Goal: Task Accomplishment & Management: Use online tool/utility

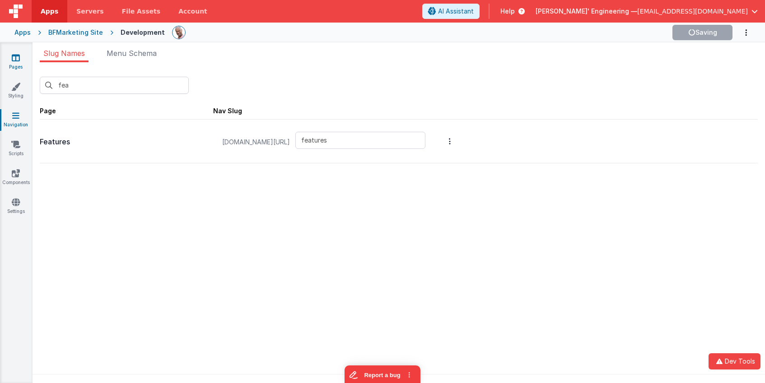
click at [14, 57] on icon at bounding box center [16, 57] width 8 height 9
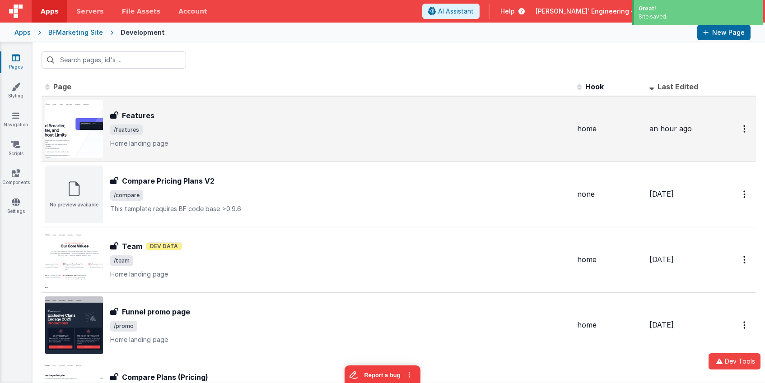
click at [231, 142] on p "Home landing page" at bounding box center [339, 143] width 459 height 9
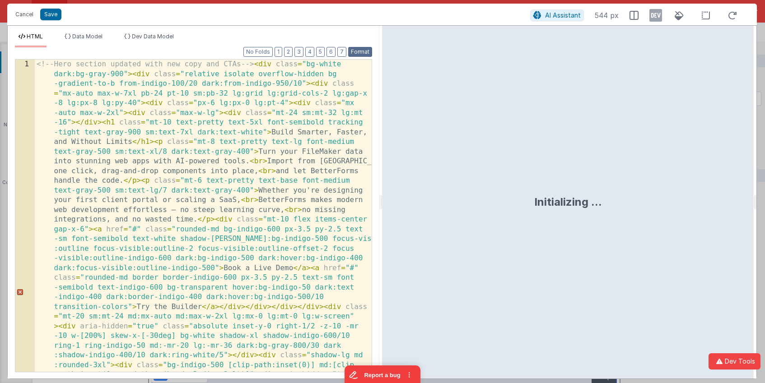
click at [366, 51] on button "Format" at bounding box center [360, 52] width 24 height 10
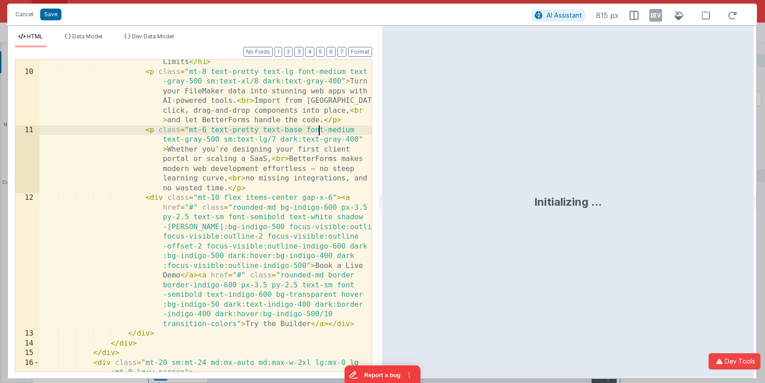
click at [317, 125] on div "< h1 class = "mt-10 text-pretty text-5xl font-semibold tracking-tight text-gray…" at bounding box center [205, 228] width 332 height 400
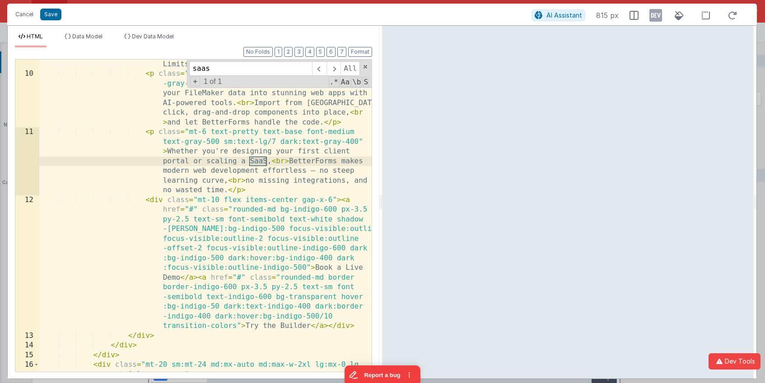
type input "saas"
drag, startPoint x: 288, startPoint y: 161, endPoint x: 273, endPoint y: 162, distance: 15.9
click at [273, 162] on div "< h1 class = "mt-10 text-pretty text-5xl font-semibold tracking-tight text-gray…" at bounding box center [205, 230] width 332 height 400
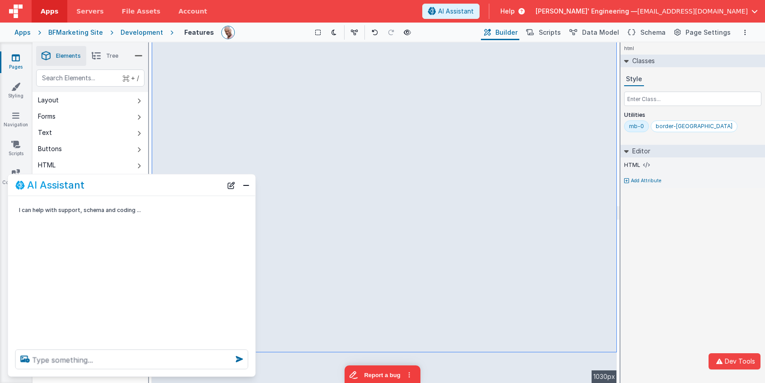
click at [669, 232] on div "html Classes Style Utilities mb-0 border-tx Editor HTML Add Attribute DEV: Focu…" at bounding box center [692, 212] width 144 height 341
click at [245, 185] on button "Close" at bounding box center [246, 185] width 12 height 13
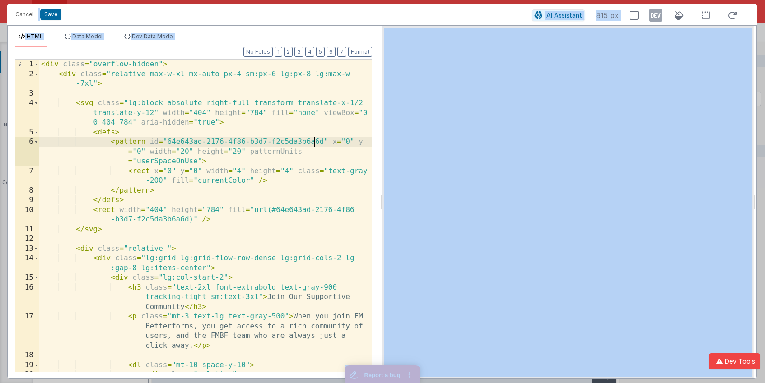
click at [313, 140] on div "< div class = "overflow-hidden" > < div class = "relative max-w-xl mx-auto px-4…" at bounding box center [205, 226] width 332 height 332
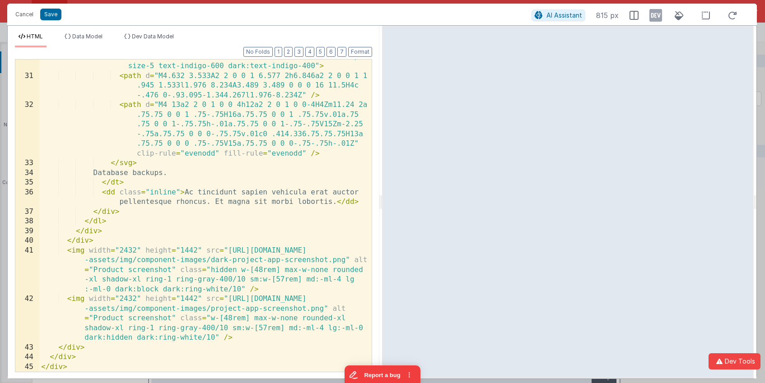
scroll to position [561, 0]
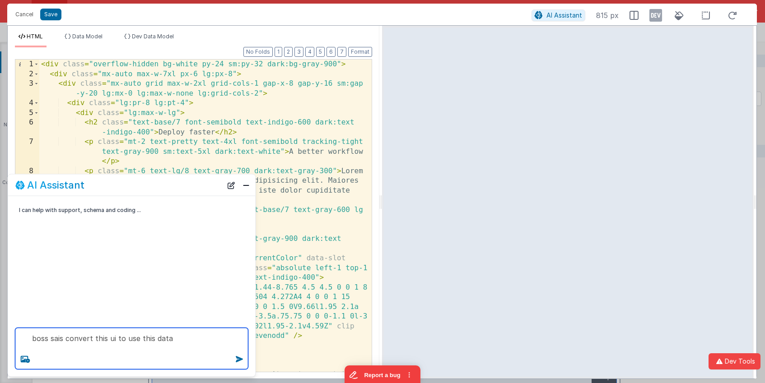
paste textarea "One-Click Figma Import Tagline: Design → Deploy in seconds Headline: Instantly …"
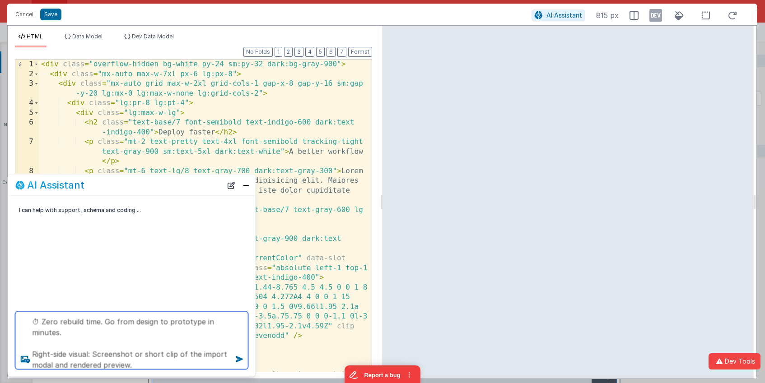
type textarea "boss sais convert this ui to use this data One-Click Figma Import Tagline: Desi…"
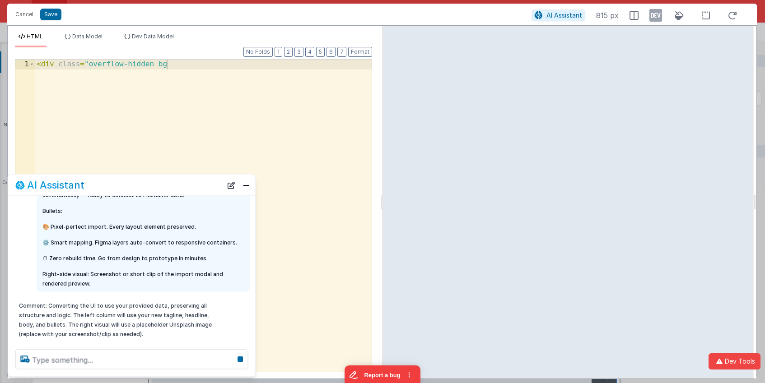
scroll to position [97, 0]
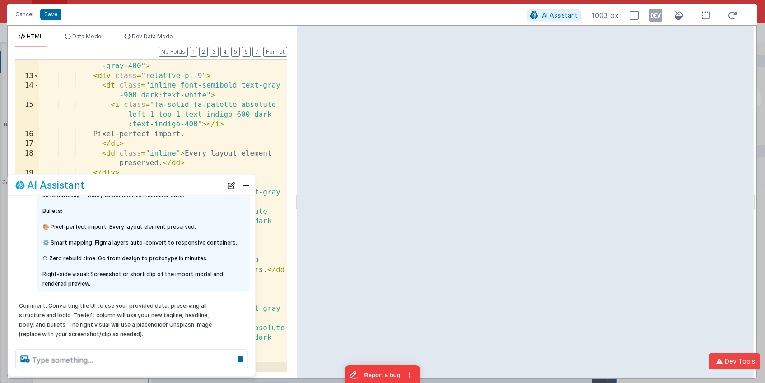
drag, startPoint x: 380, startPoint y: 32, endPoint x: 296, endPoint y: 34, distance: 83.5
click at [296, 34] on html "Cancel Save AI Assistant 1003 px HTML Data Model Dev Data Model Format 7 6 5 4 …" at bounding box center [382, 191] width 765 height 383
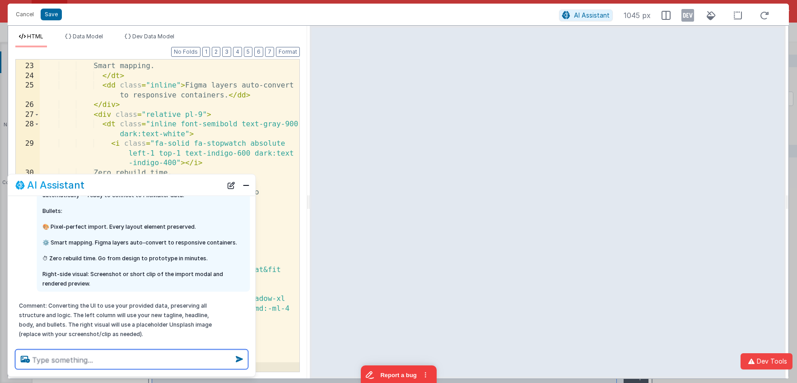
scroll to position [114, 0]
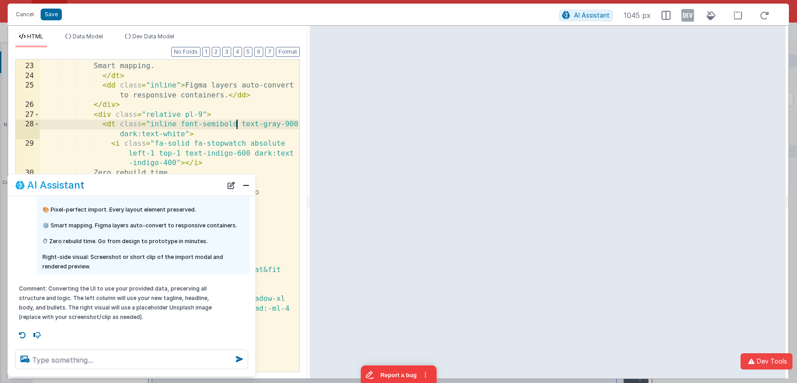
click at [235, 128] on div "< i class = "fa-solid fa-gears absolute left-1 top-1 text-indigo-600 dark:text-…" at bounding box center [170, 207] width 260 height 351
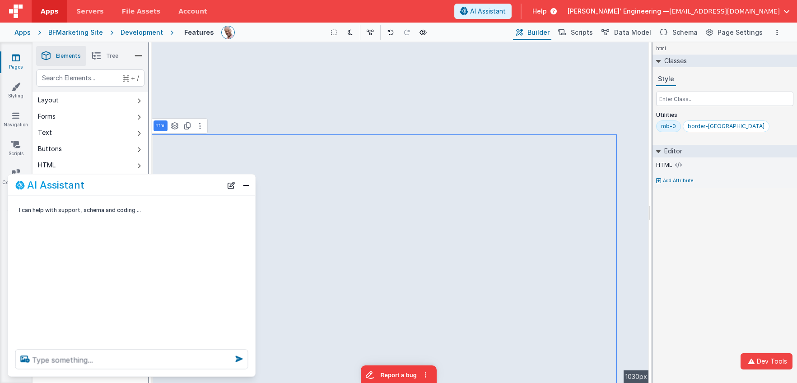
scroll to position [0, 0]
click at [188, 67] on icon at bounding box center [187, 65] width 6 height 7
click at [196, 130] on button at bounding box center [200, 128] width 11 height 11
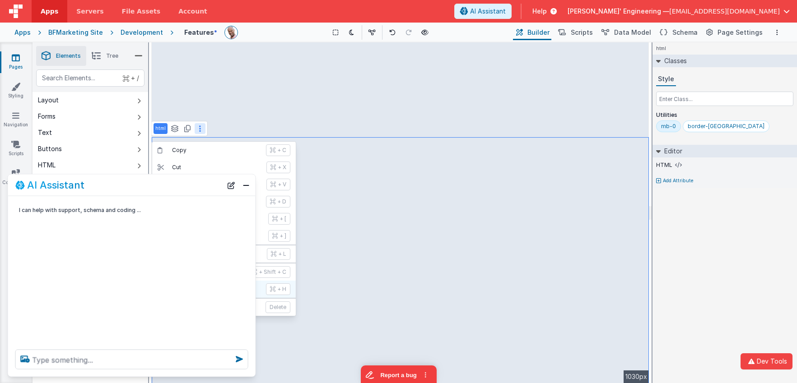
click at [272, 287] on icon at bounding box center [272, 289] width 5 height 7
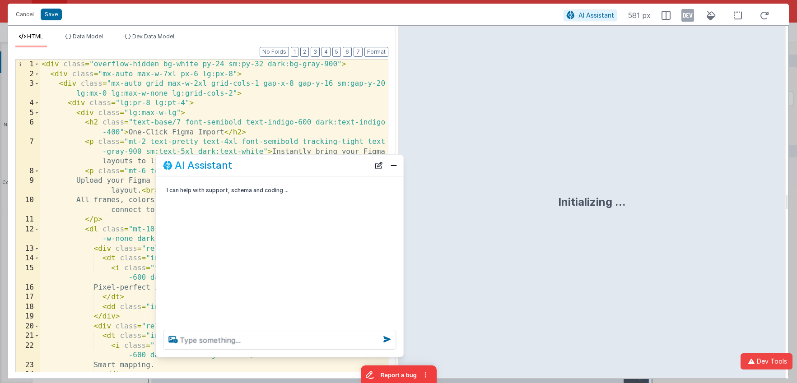
drag, startPoint x: 200, startPoint y: 176, endPoint x: 309, endPoint y: 165, distance: 109.3
click at [310, 165] on div "AI Assistant" at bounding box center [266, 165] width 207 height 11
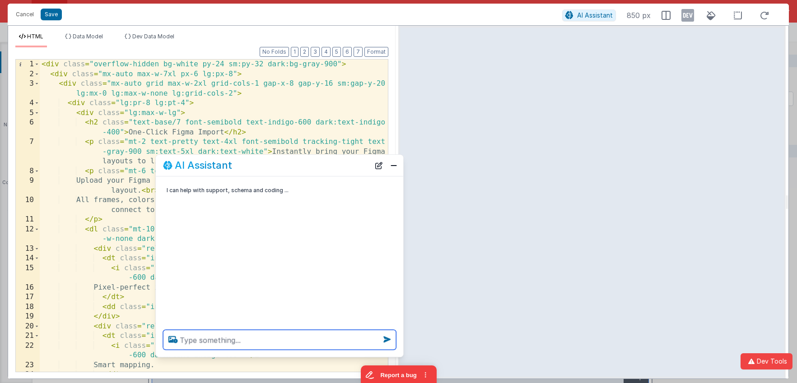
click at [249, 345] on textarea at bounding box center [279, 340] width 233 height 20
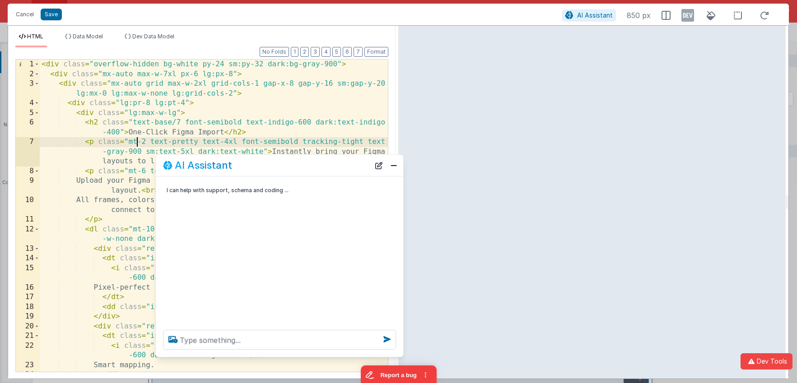
click at [134, 144] on div "< div class = "overflow-hidden bg-white py-24 sm:py-32 dark:bg-gray-900" > < di…" at bounding box center [214, 231] width 348 height 342
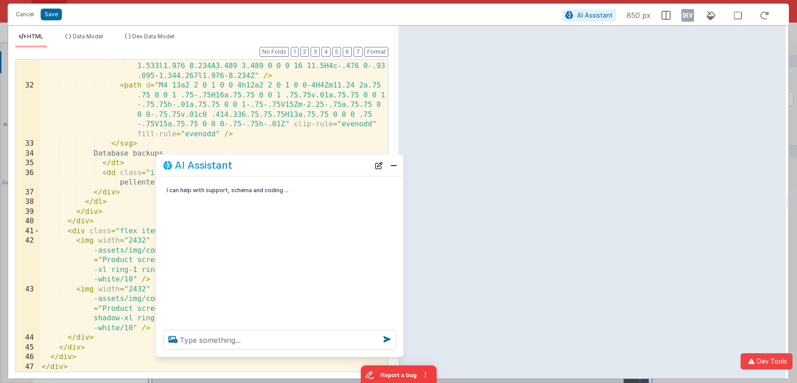
scroll to position [532, 0]
click at [212, 342] on textarea at bounding box center [279, 340] width 233 height 20
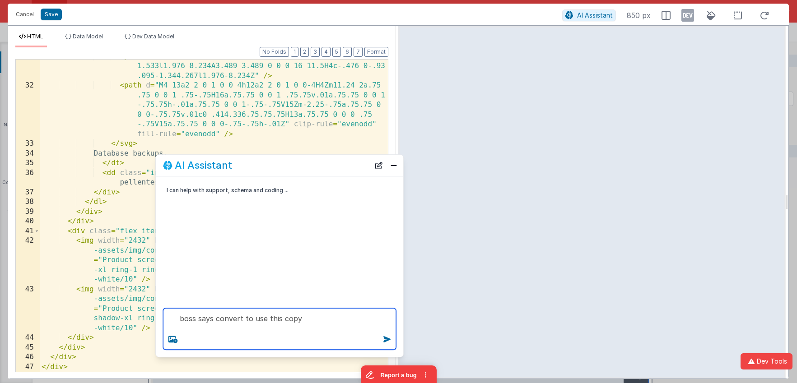
paste textarea "Reusable Components Tagline: Build once, reuse everywhere Headline: Create your…"
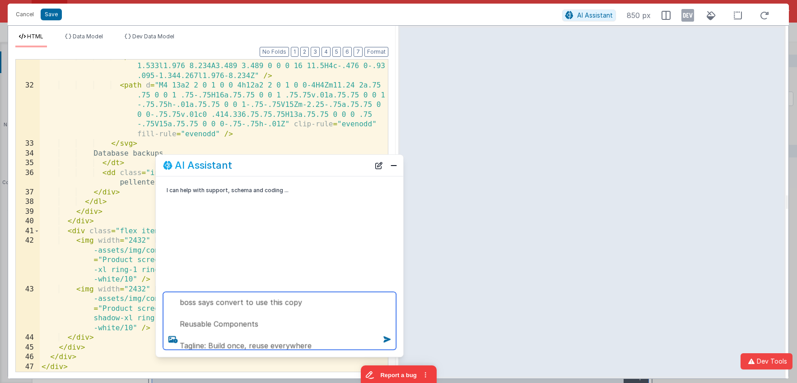
scroll to position [174, 0]
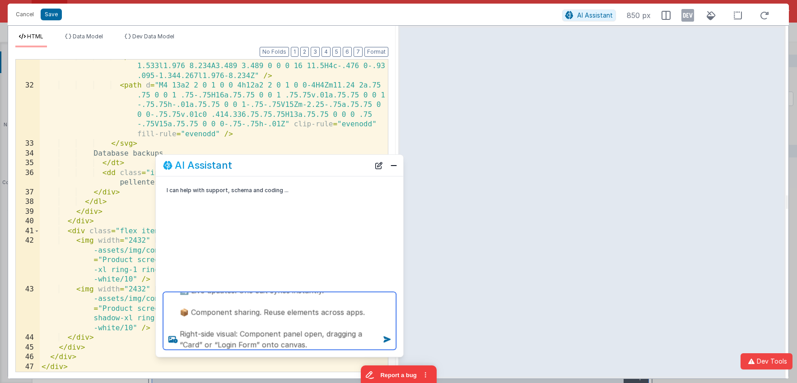
type textarea "boss says convert to use this copy Reusable Components Tagline: Build once, reu…"
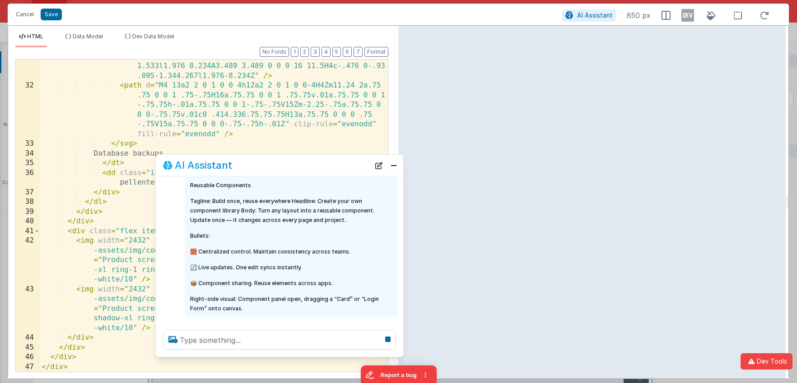
scroll to position [45, 0]
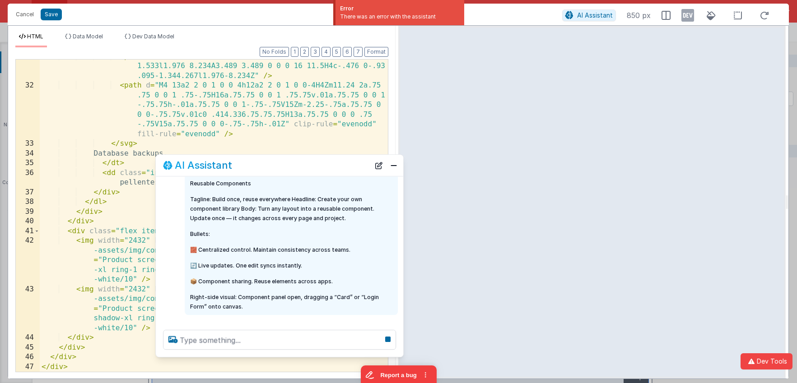
click at [237, 202] on p "Tagline: Build once, reuse everywhere Headline: Create your own component libra…" at bounding box center [291, 209] width 202 height 28
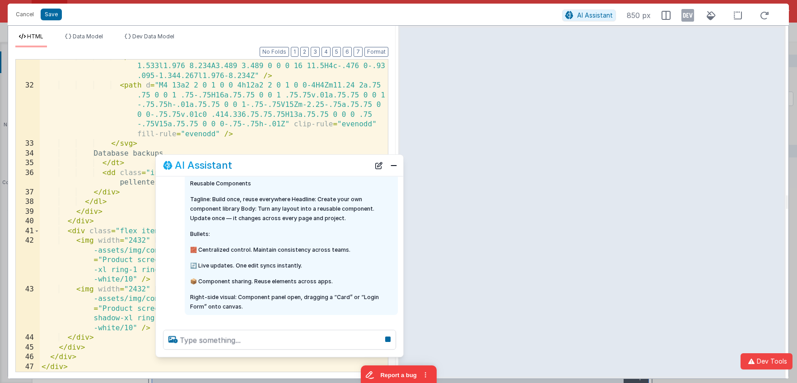
click at [190, 182] on p "Reusable Components" at bounding box center [291, 183] width 202 height 9
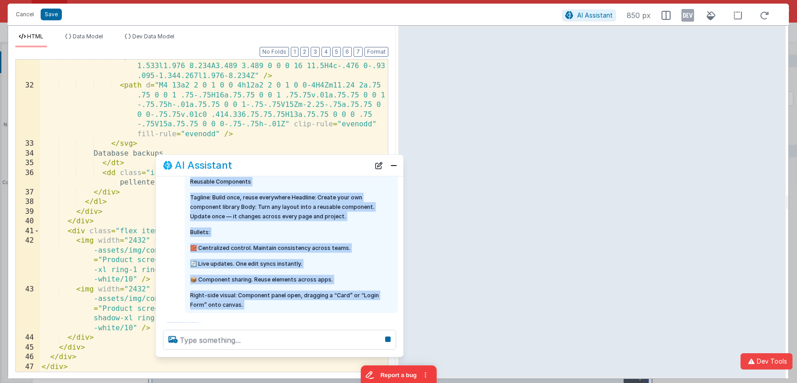
scroll to position [62, 0]
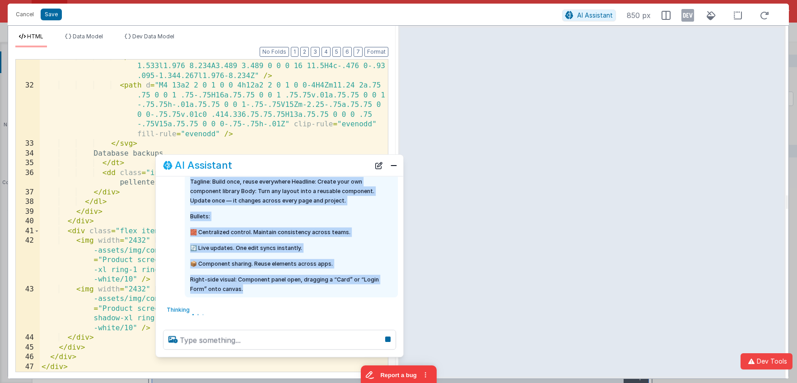
drag, startPoint x: 189, startPoint y: 198, endPoint x: 361, endPoint y: 294, distance: 196.4
click at [361, 294] on div "boss says convert to use this copy Reusable Components Tagline: Build once, reu…" at bounding box center [291, 220] width 213 height 156
copy div "boss says convert to use this copy Reusable Components Tagline: Build once, reu…"
drag, startPoint x: 373, startPoint y: 158, endPoint x: 380, endPoint y: 163, distance: 8.4
click at [373, 158] on div "AI Assistant" at bounding box center [279, 165] width 247 height 21
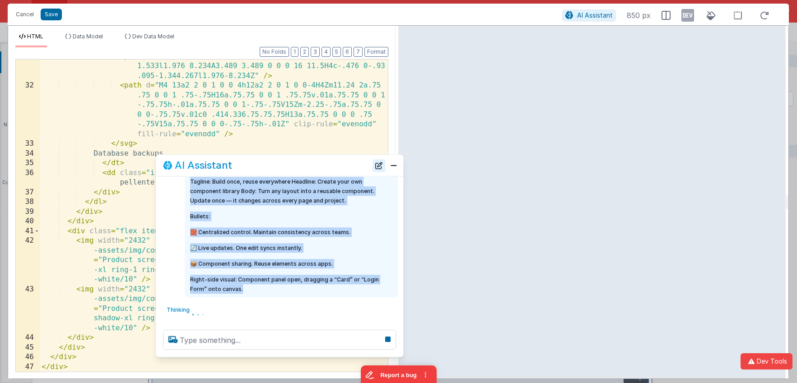
click at [380, 163] on button "New Chat" at bounding box center [378, 165] width 13 height 13
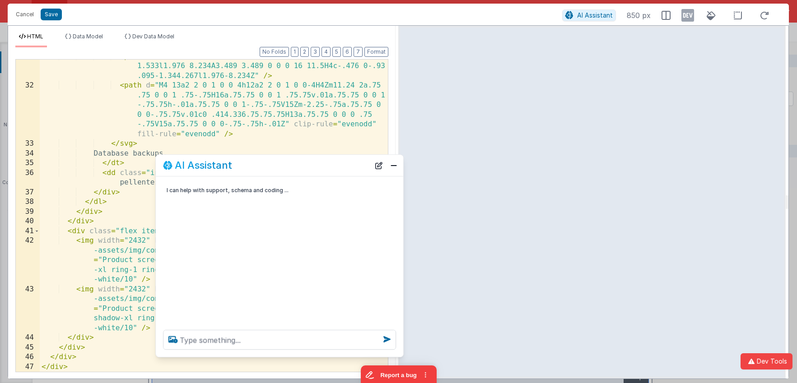
scroll to position [0, 0]
click at [254, 343] on textarea at bounding box center [279, 340] width 233 height 20
paste textarea "boss says convert to use this copy Reusable Components Tagline: Build once, reu…"
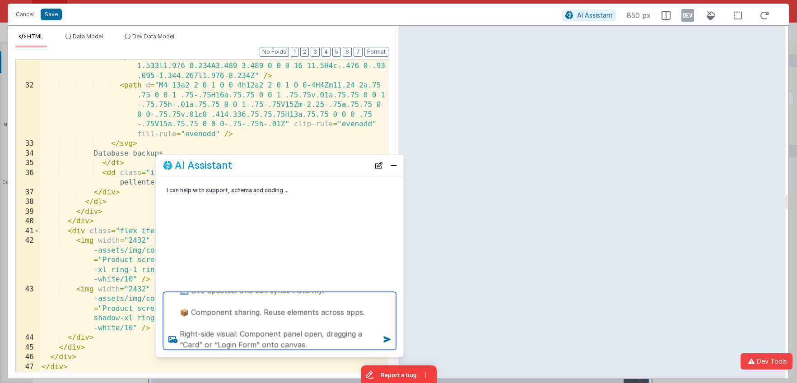
type textarea "boss says convert to use this copy Reusable Components Tagline: Build once, reu…"
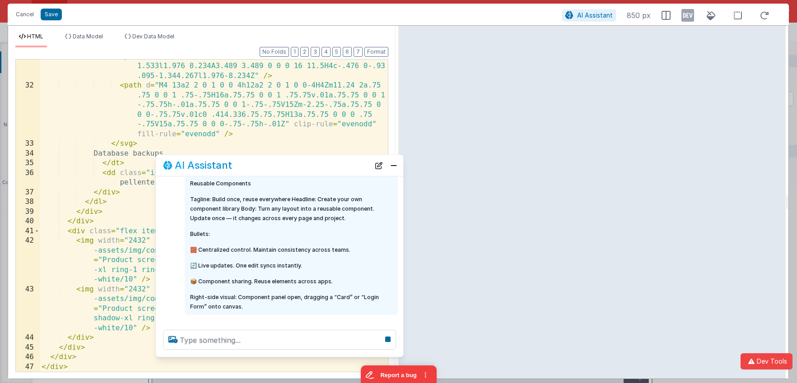
scroll to position [62, 0]
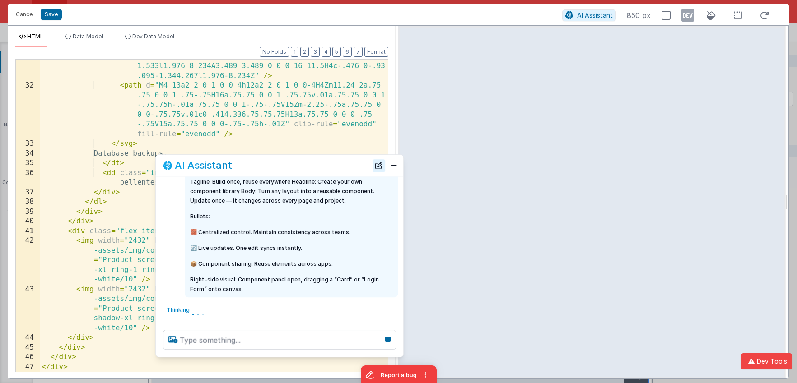
click at [380, 165] on button "New Chat" at bounding box center [378, 165] width 13 height 13
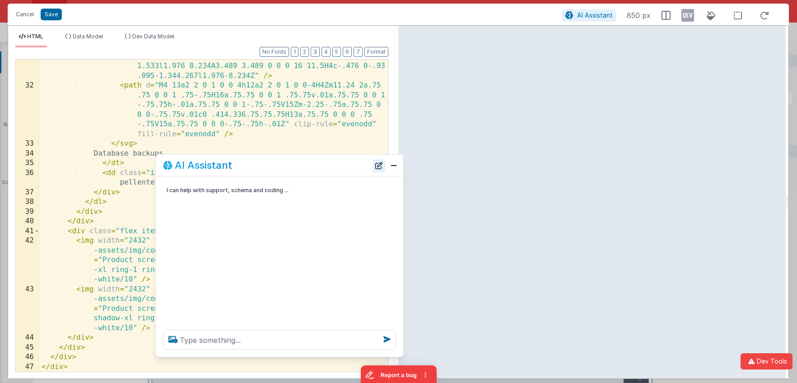
scroll to position [0, 0]
click at [297, 343] on textarea at bounding box center [279, 340] width 233 height 20
paste textarea "boss says convert to use this copy Reusable Components Tagline: Build once, reu…"
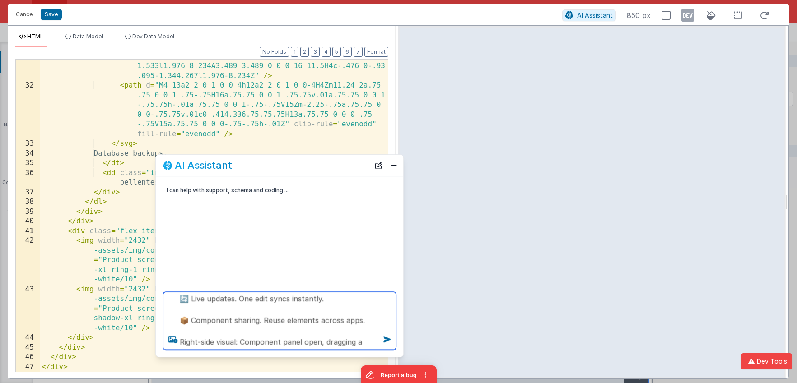
scroll to position [169, 0]
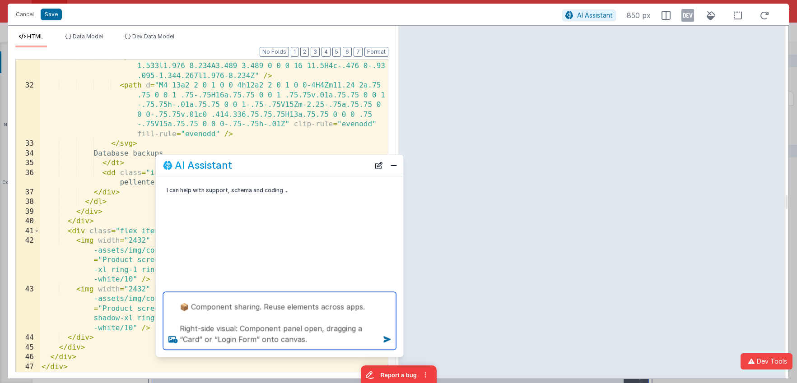
drag, startPoint x: 200, startPoint y: 339, endPoint x: 211, endPoint y: 340, distance: 11.3
click at [204, 339] on textarea "boss says convert to use this copy Reusable Components Tagline: Build once, reu…" at bounding box center [279, 321] width 233 height 58
drag, startPoint x: 342, startPoint y: 339, endPoint x: 176, endPoint y: 324, distance: 166.3
click at [176, 324] on textarea "boss says convert to use this copy Reusable Components Tagline: Build once, reu…" at bounding box center [279, 321] width 233 height 58
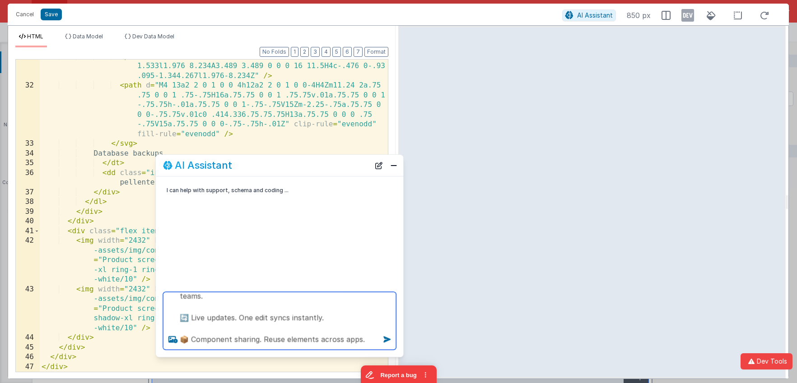
scroll to position [158, 0]
type textarea "boss says convert to use this copy Reusable Components Tagline: Build once, reu…"
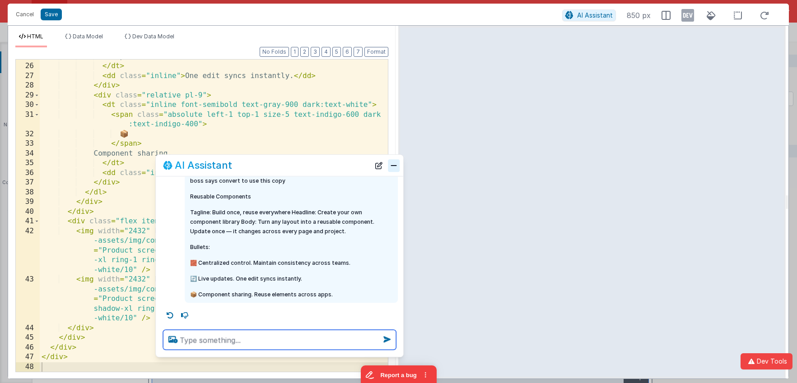
scroll to position [32, 0]
click at [395, 170] on button "Close" at bounding box center [394, 165] width 12 height 13
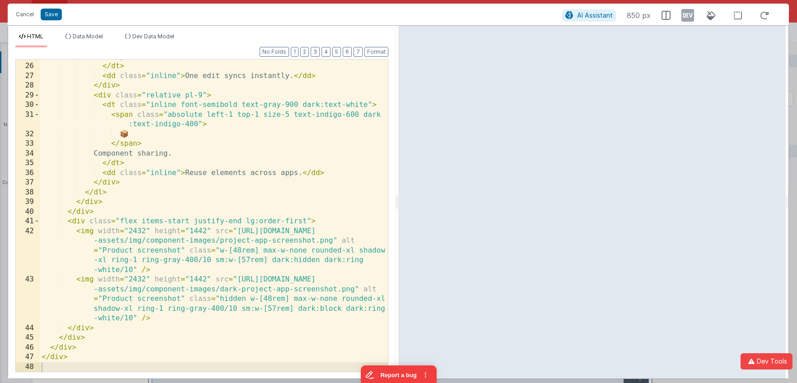
scroll to position [37, 0]
click at [54, 13] on button "Save" at bounding box center [51, 15] width 21 height 12
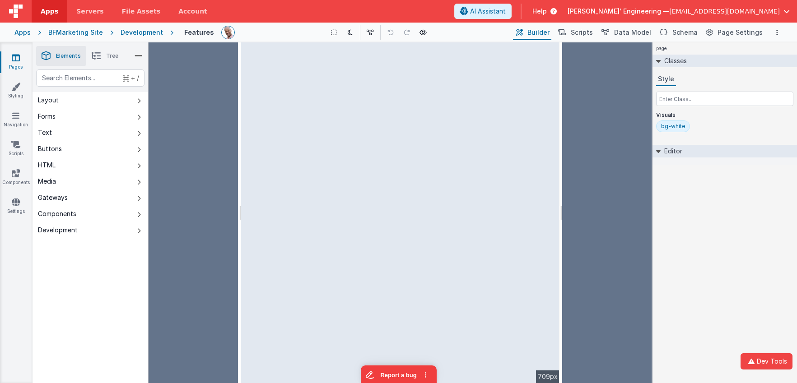
drag, startPoint x: 650, startPoint y: 199, endPoint x: 562, endPoint y: 199, distance: 88.0
click at [562, 199] on html "Dev Tools Apps Servers File Assets Account Some FUTURE Slot AI Assistant Help […" at bounding box center [398, 191] width 797 height 383
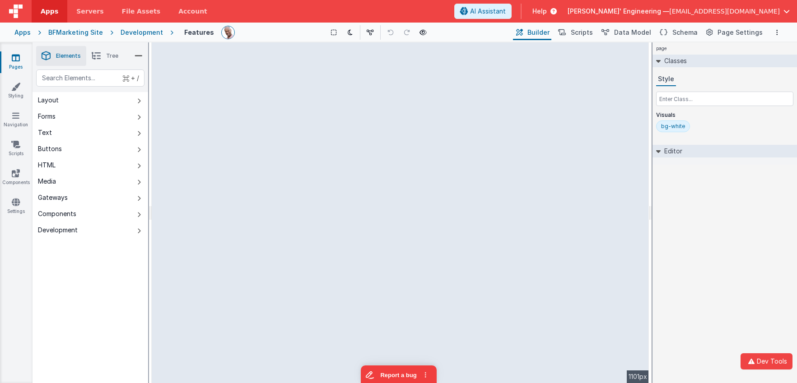
drag, startPoint x: 679, startPoint y: 199, endPoint x: 755, endPoint y: 200, distance: 75.8
click at [755, 200] on html "Dev Tools Apps Servers File Assets Account Some FUTURE Slot AI Assistant Help […" at bounding box center [398, 191] width 797 height 383
click at [185, 103] on icon at bounding box center [187, 102] width 6 height 7
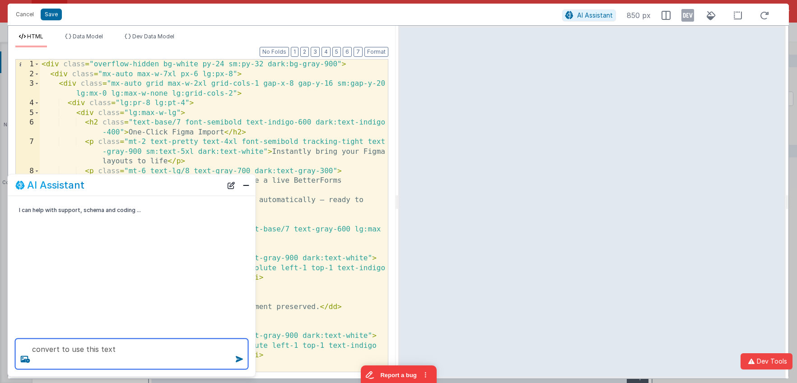
paste textarea "Drag-and-Drop Interface Tagline: Visual building, no coding Headline: Design co…"
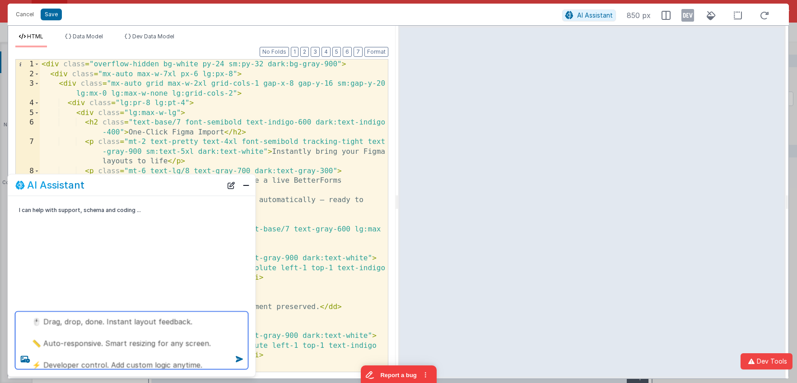
type textarea "convert to use this text Drag-and-Drop Interface Tagline: Visual building, no c…"
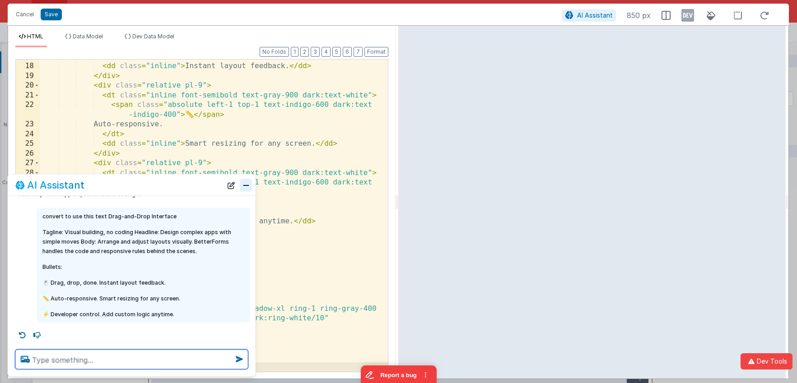
scroll to position [241, 0]
click at [248, 188] on button "Close" at bounding box center [246, 185] width 12 height 13
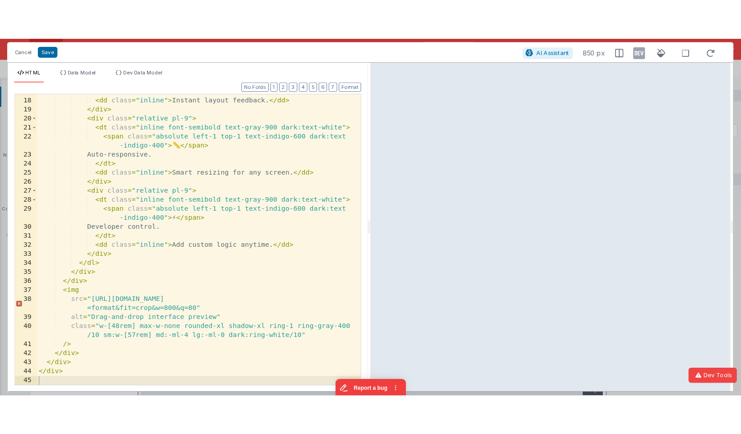
scroll to position [21, 0]
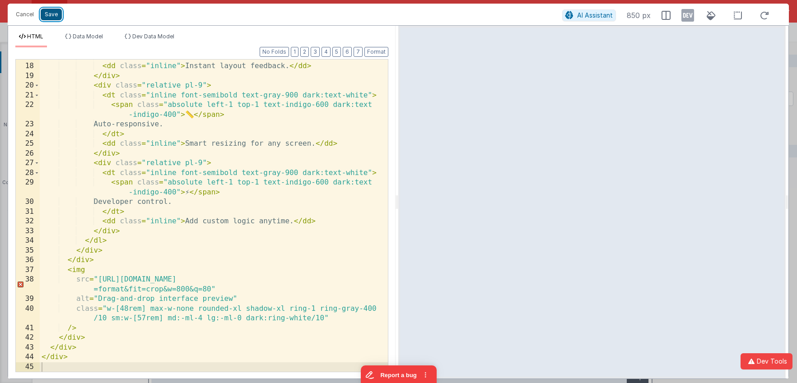
click at [49, 17] on button "Save" at bounding box center [51, 15] width 21 height 12
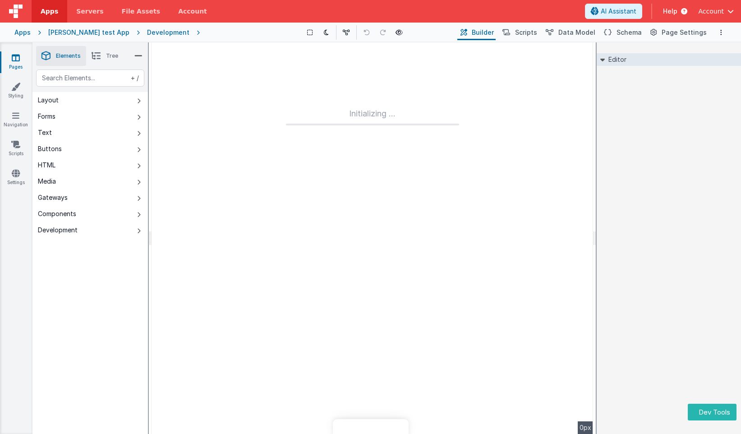
drag, startPoint x: 29, startPoint y: 9, endPoint x: 4, endPoint y: 6, distance: 25.0
click at [28, 9] on div at bounding box center [16, 11] width 32 height 23
